Goal: Task Accomplishment & Management: Use online tool/utility

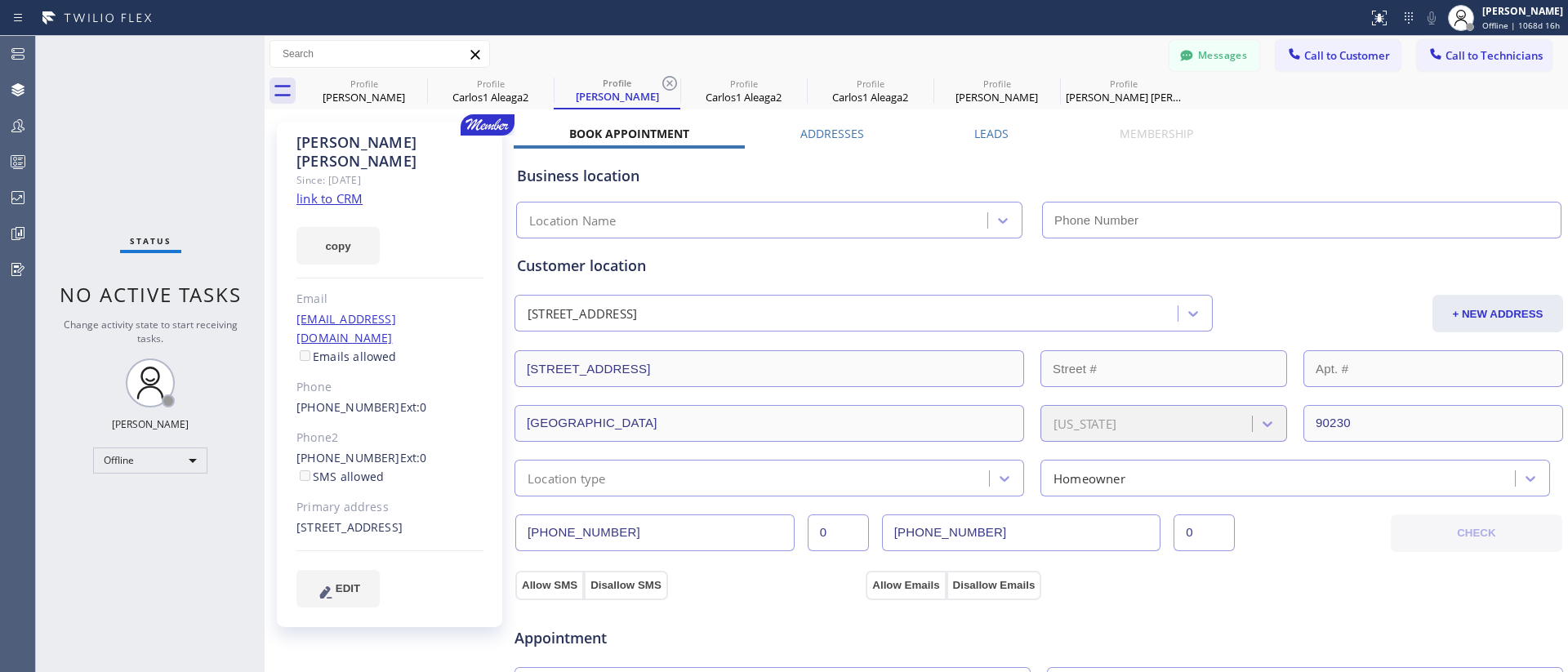
click at [820, 542] on input "0" at bounding box center [838, 533] width 62 height 37
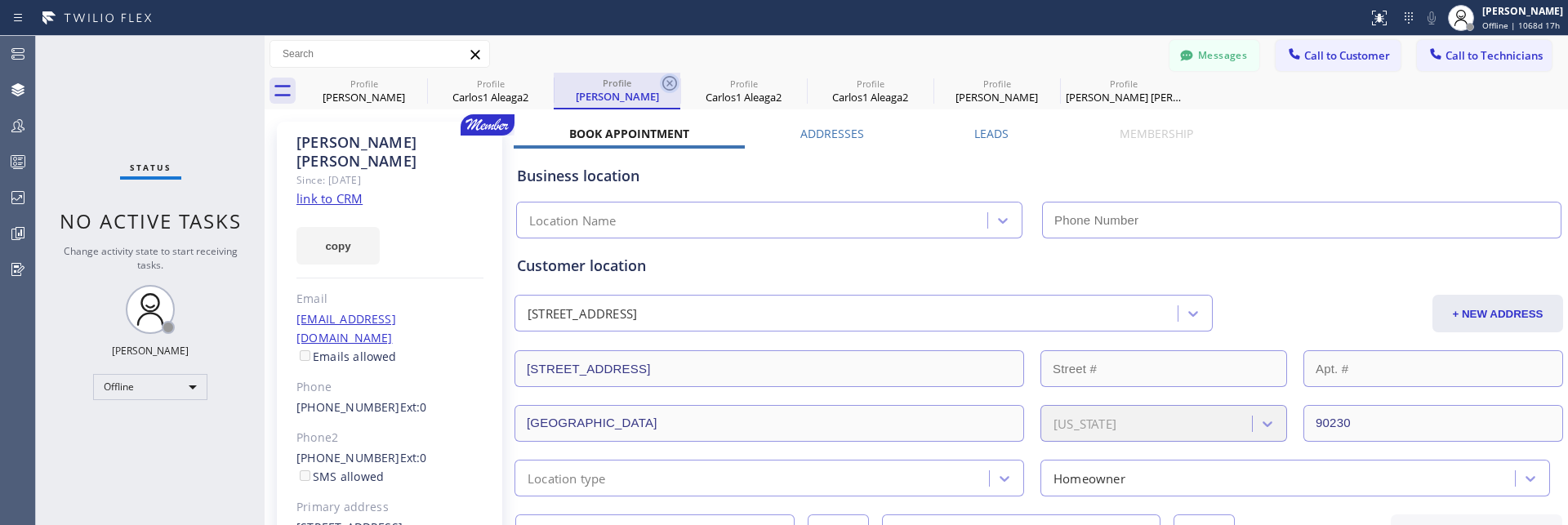
click at [672, 82] on icon at bounding box center [670, 83] width 19 height 19
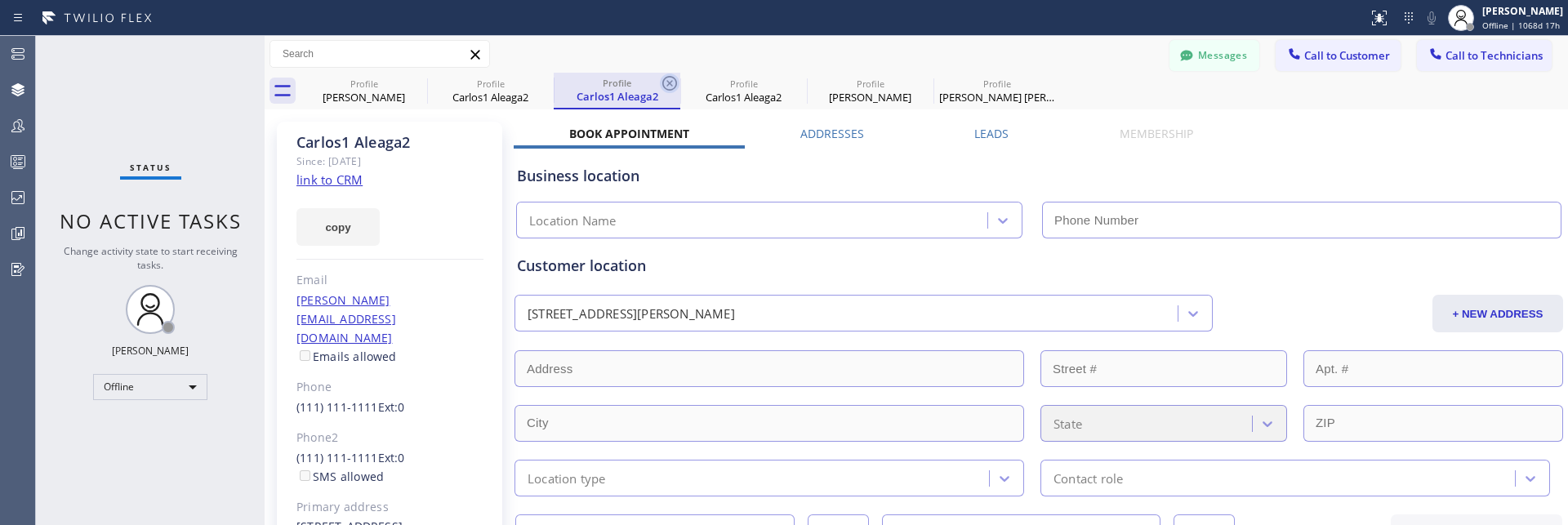
click at [669, 83] on icon at bounding box center [669, 83] width 14 height 14
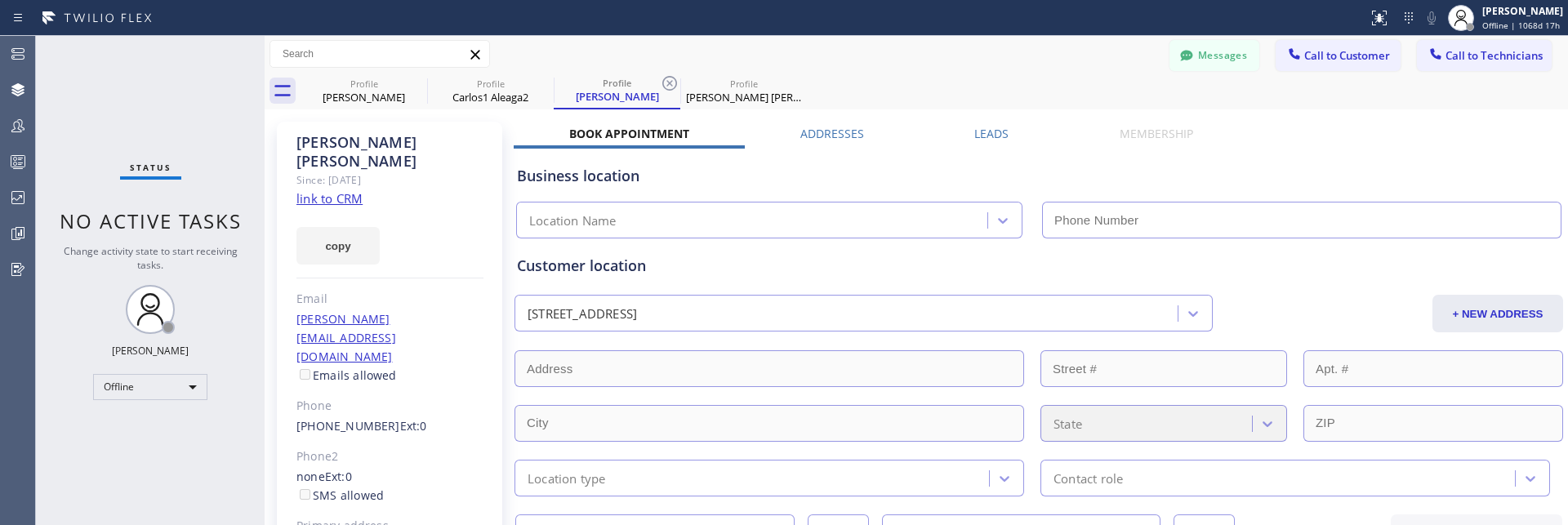
click at [669, 83] on icon at bounding box center [669, 83] width 14 height 14
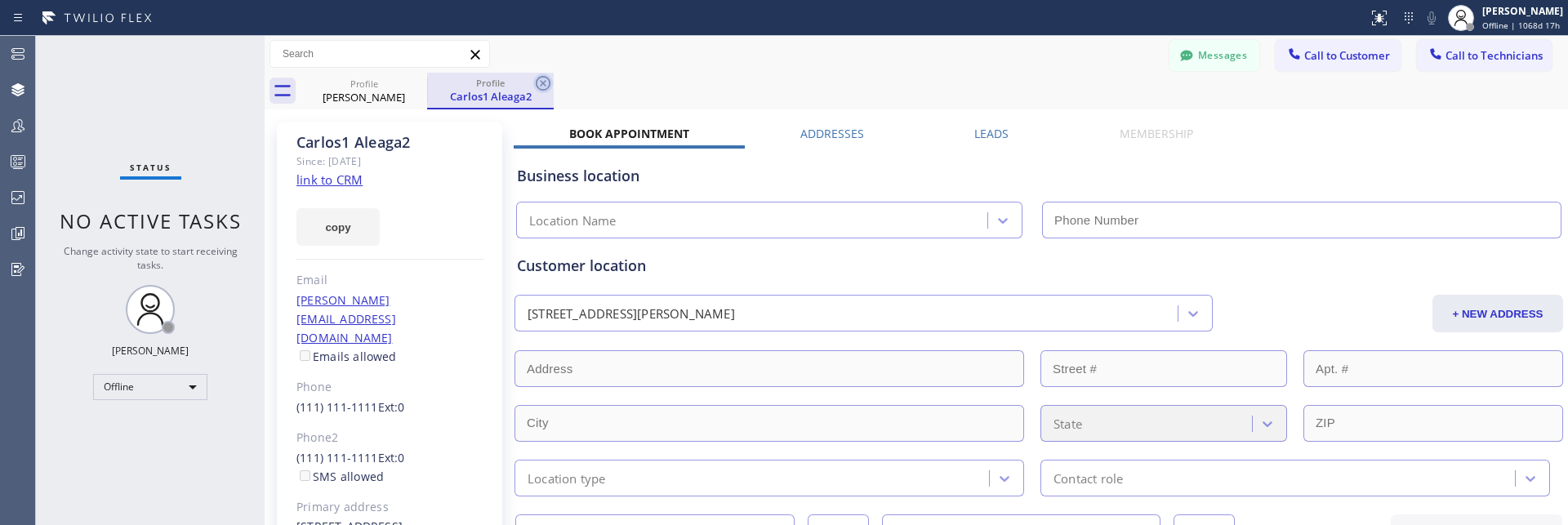
click at [543, 80] on icon at bounding box center [543, 83] width 19 height 19
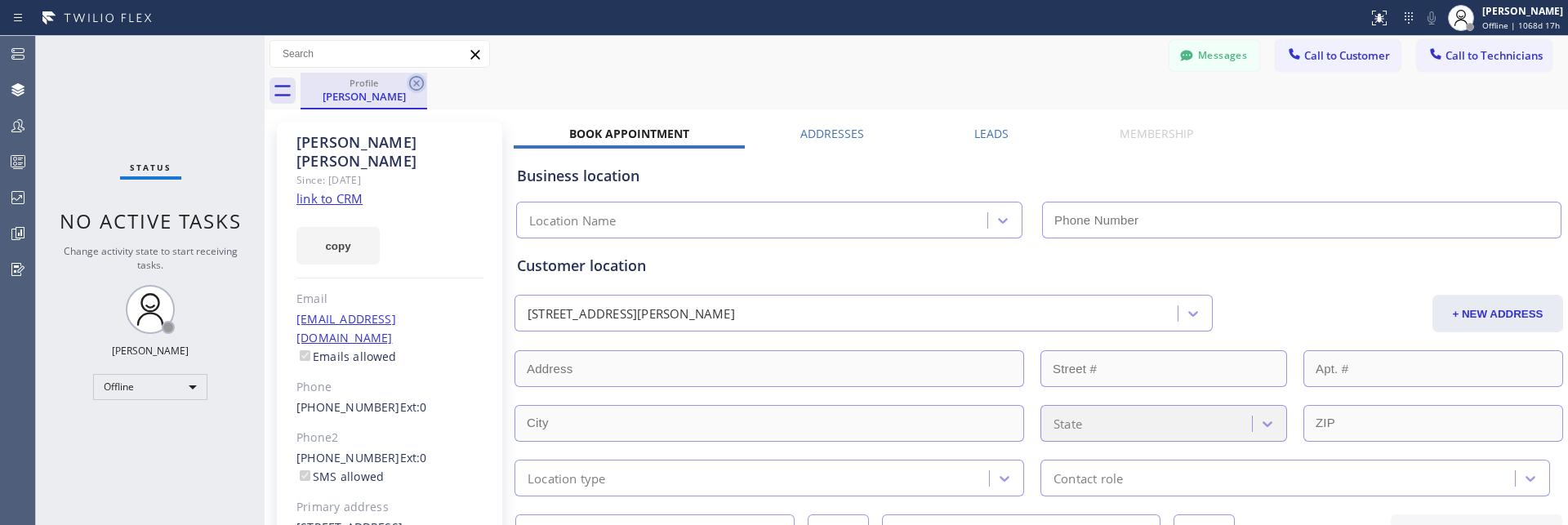
click at [417, 80] on icon at bounding box center [416, 83] width 19 height 19
